Goal: Task Accomplishment & Management: Manage account settings

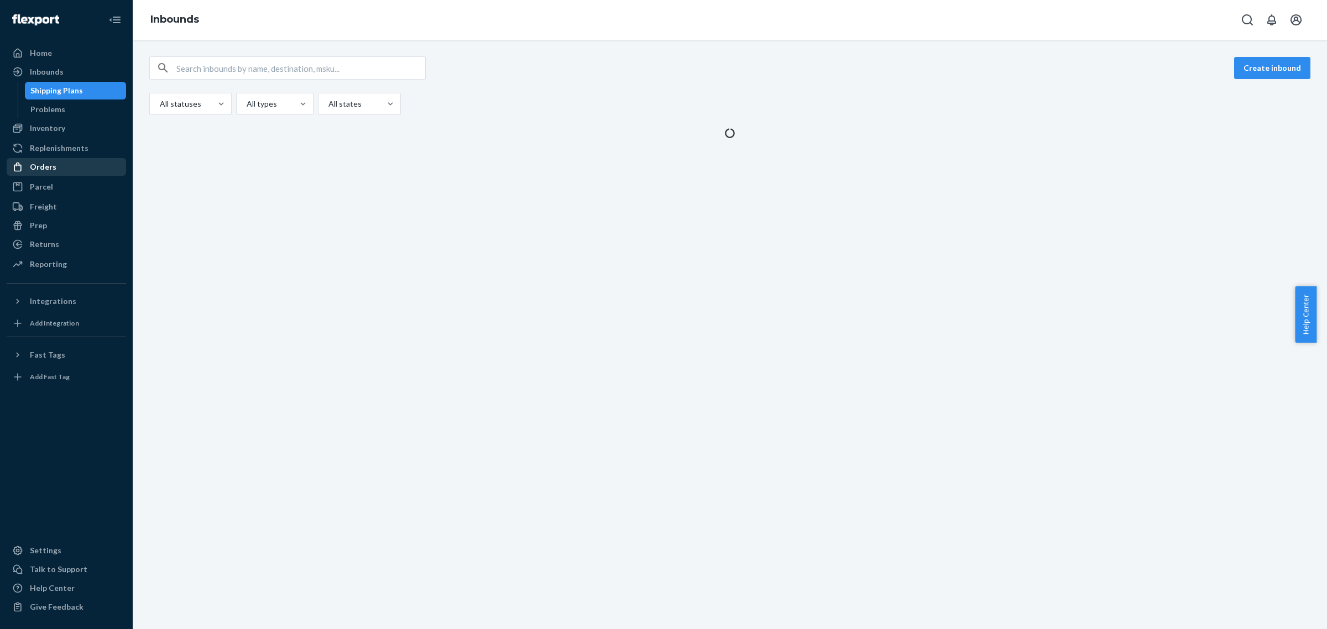
click at [41, 169] on div "Orders" at bounding box center [43, 166] width 27 height 11
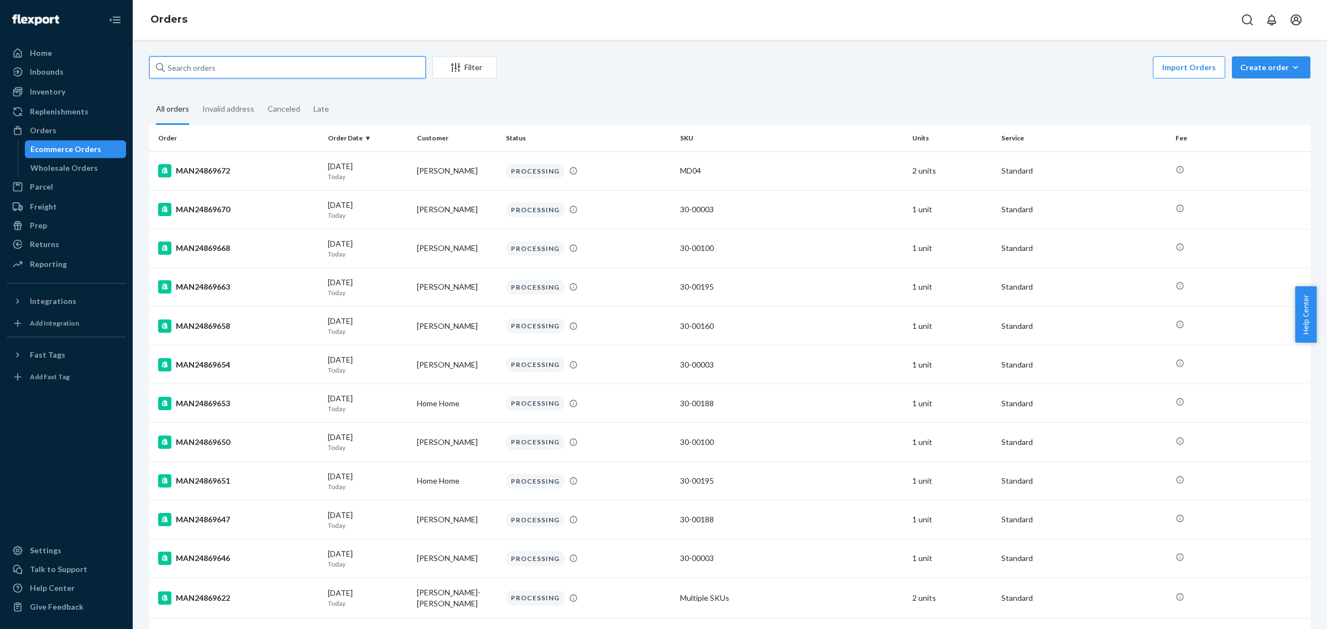
click at [265, 72] on input "text" at bounding box center [287, 67] width 276 height 22
paste input "MAN24869284"
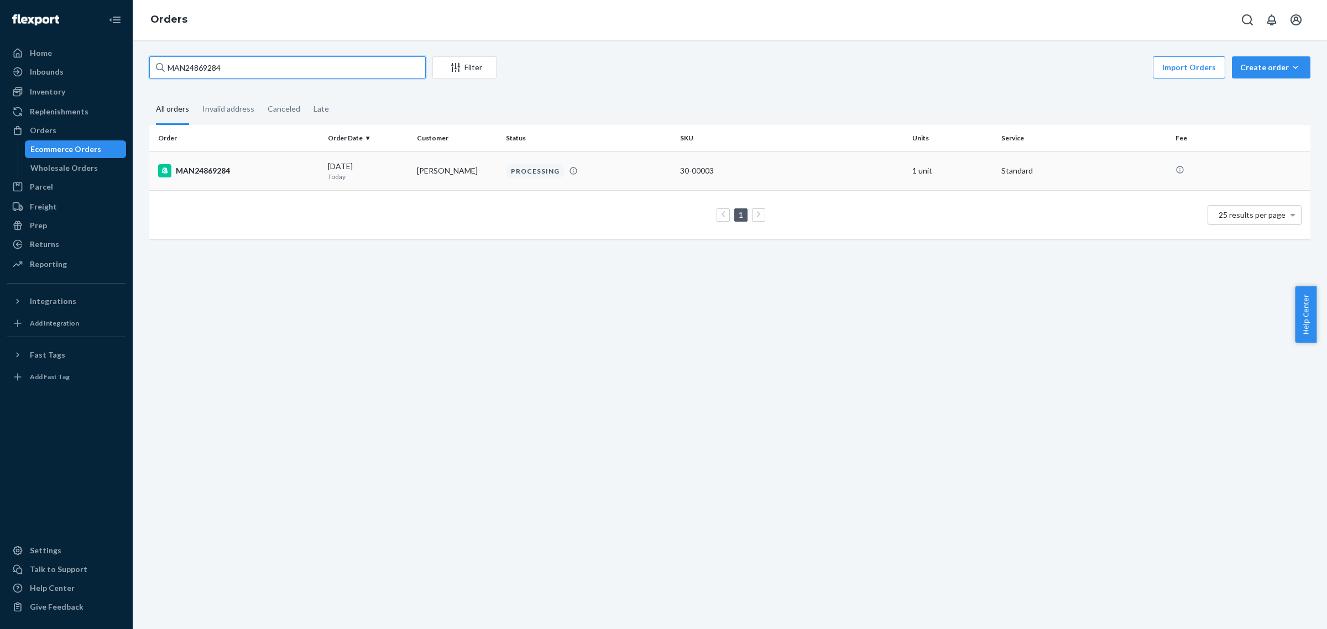
type input "MAN24869284"
click at [217, 173] on div "MAN24869284" at bounding box center [238, 170] width 161 height 13
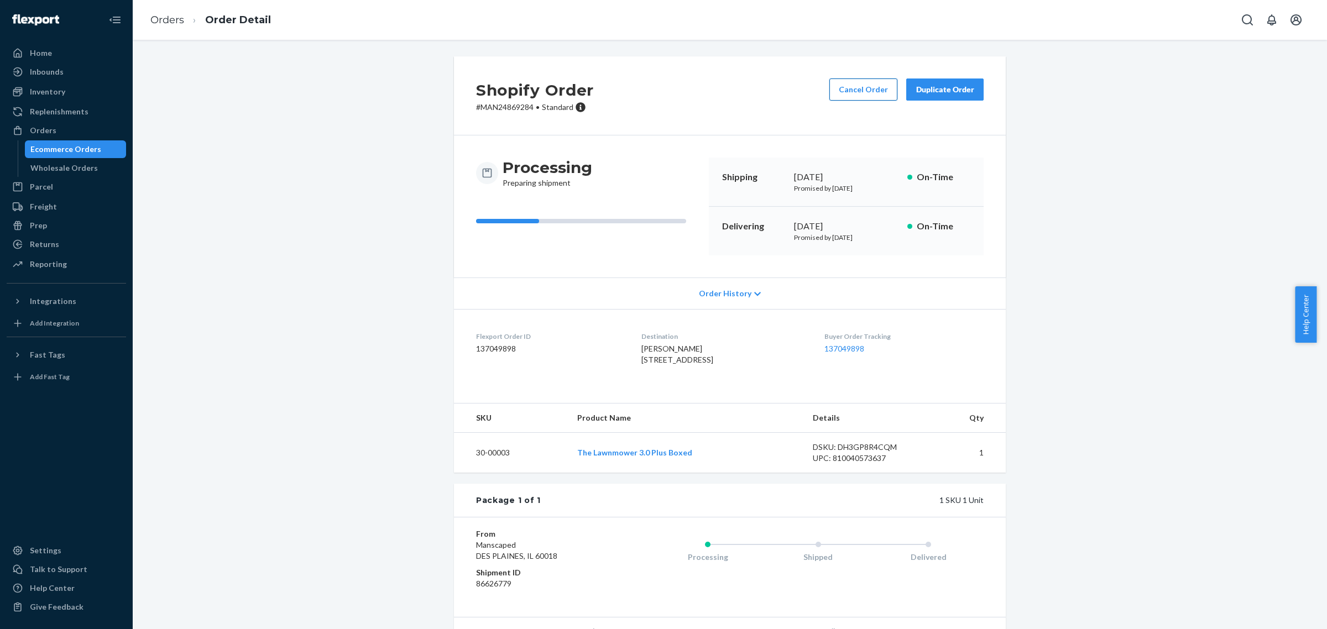
click at [858, 85] on button "Cancel Order" at bounding box center [863, 90] width 68 height 22
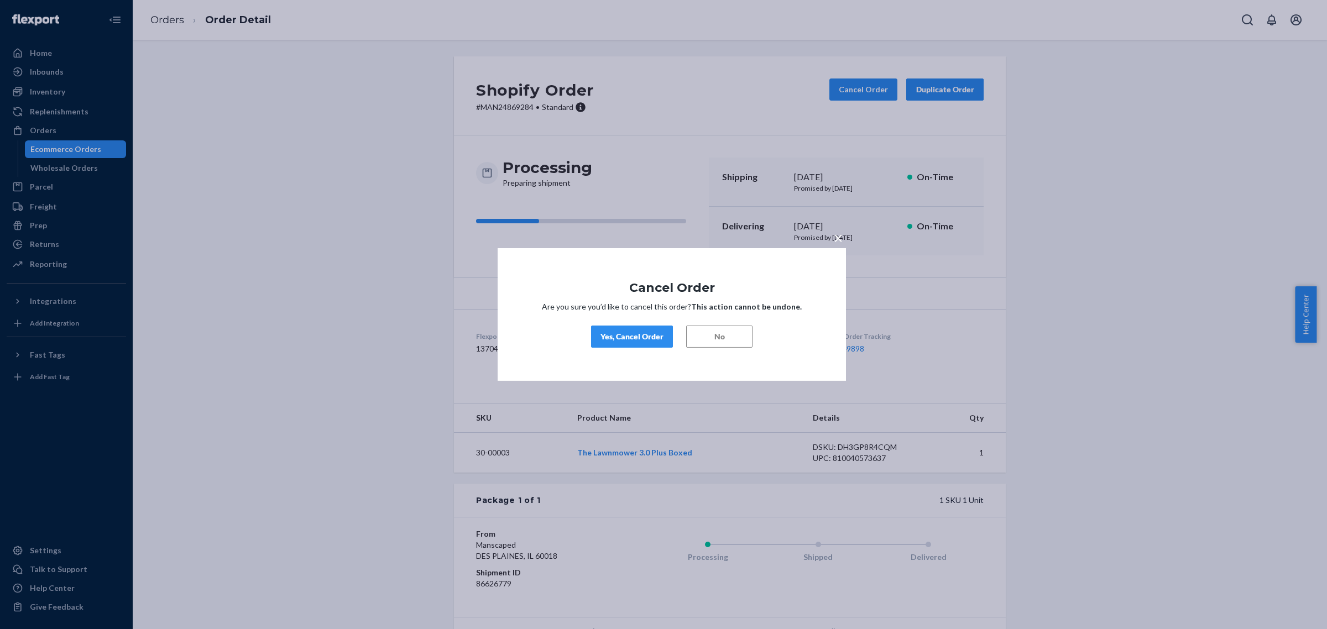
click at [620, 339] on div "Yes, Cancel Order" at bounding box center [632, 336] width 63 height 11
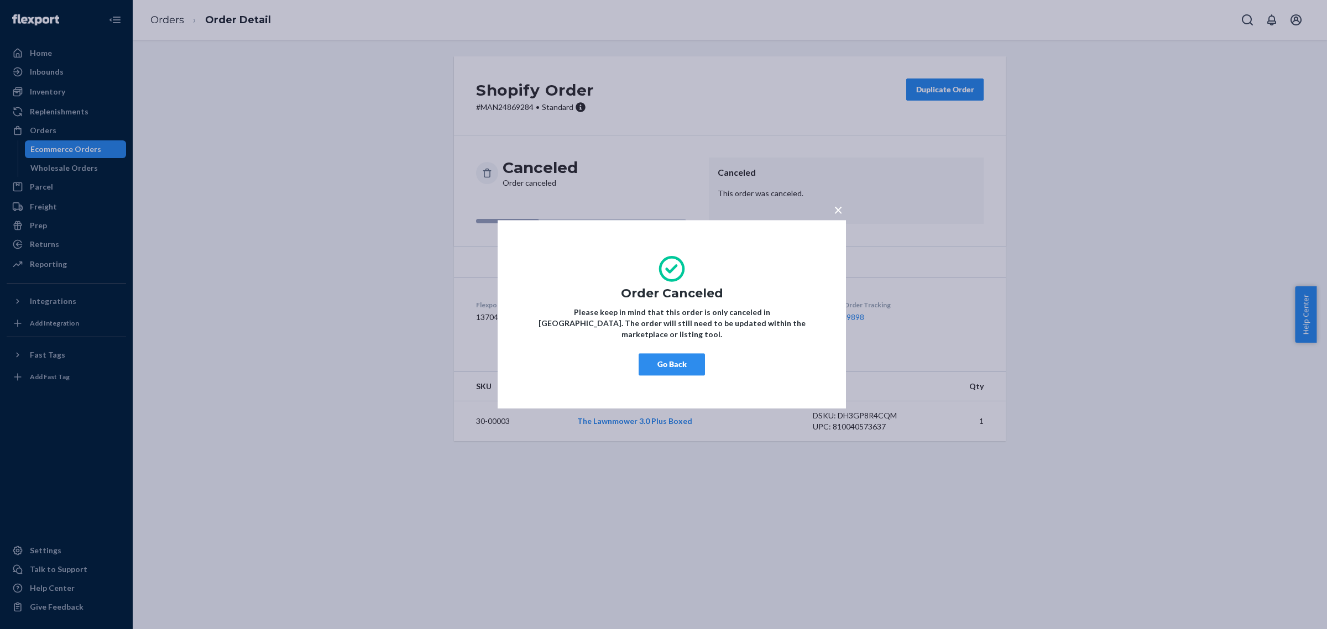
click at [836, 214] on span "×" at bounding box center [838, 209] width 9 height 19
